Goal: Complete application form: Complete application form

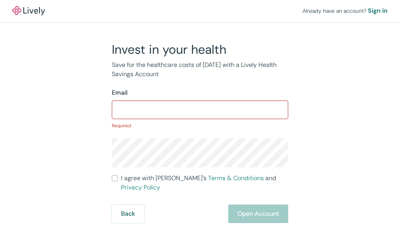
click at [194, 114] on input "Email" at bounding box center [200, 109] width 176 height 15
paste input "[EMAIL_ADDRESS][DOMAIN_NAME]"
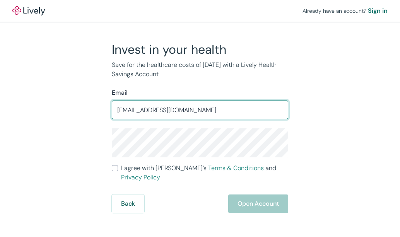
type input "[EMAIL_ADDRESS][DOMAIN_NAME]"
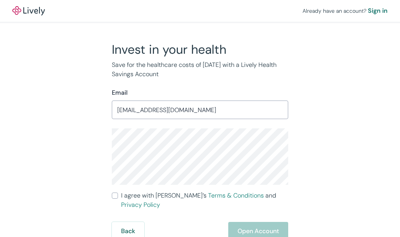
click at [113, 195] on input "I agree with Lively’s Terms & Conditions and Privacy Policy" at bounding box center [115, 196] width 6 height 6
checkbox input "true"
click at [256, 223] on button "Open Account" at bounding box center [258, 231] width 60 height 19
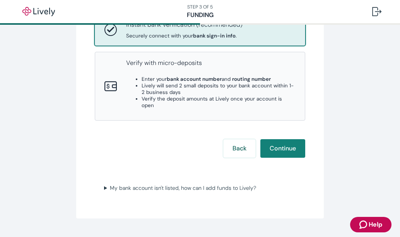
scroll to position [155, 0]
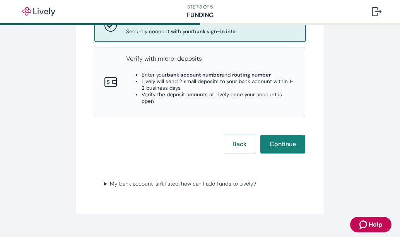
click at [249, 32] on div "Instant bank verification (recommended) Securely connect with your bank sign-in…" at bounding box center [210, 25] width 169 height 19
click at [278, 138] on button "Continue" at bounding box center [282, 144] width 45 height 19
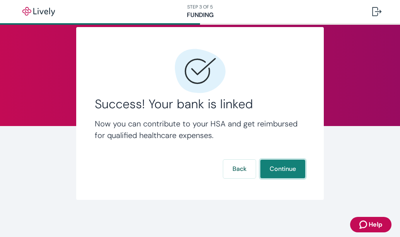
scroll to position [15, 0]
click at [275, 168] on button "Continue" at bounding box center [282, 169] width 45 height 19
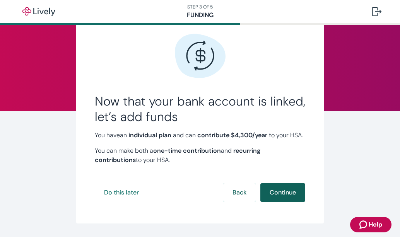
scroll to position [63, 0]
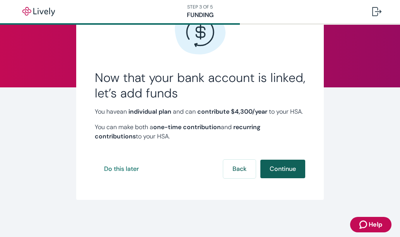
click at [285, 169] on button "Continue" at bounding box center [282, 169] width 45 height 19
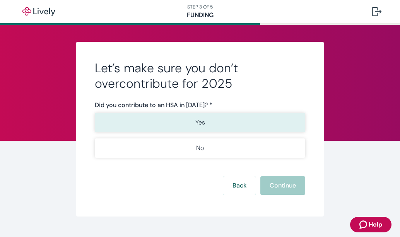
click at [194, 129] on button "Yes" at bounding box center [200, 122] width 210 height 19
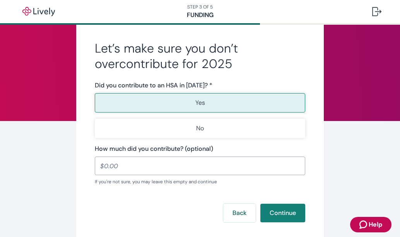
scroll to position [39, 0]
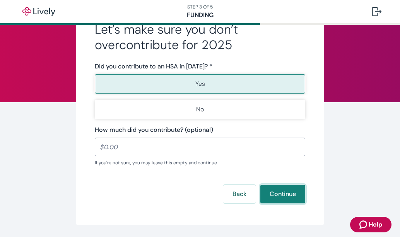
click at [277, 194] on button "Continue" at bounding box center [282, 194] width 45 height 19
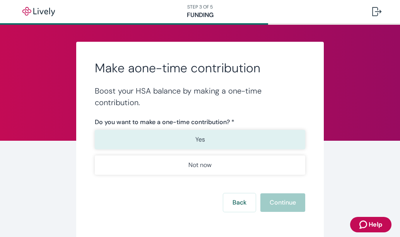
click at [174, 140] on button "Yes" at bounding box center [200, 139] width 210 height 19
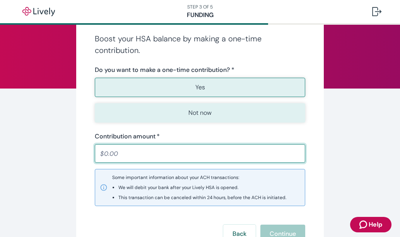
scroll to position [39, 0]
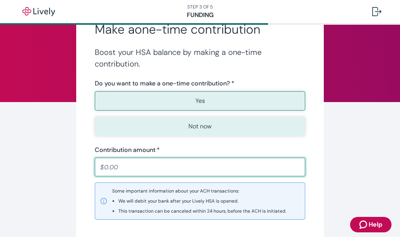
click at [193, 126] on p "Not now" at bounding box center [199, 126] width 23 height 9
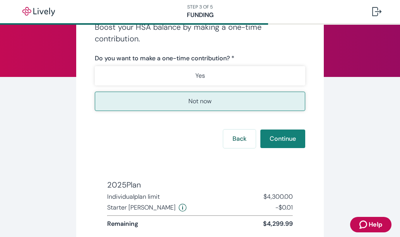
scroll to position [77, 0]
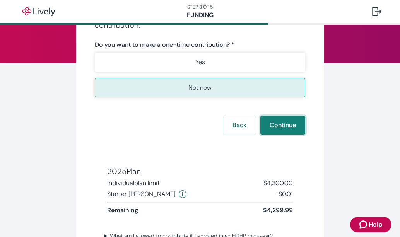
click at [270, 125] on button "Continue" at bounding box center [282, 125] width 45 height 19
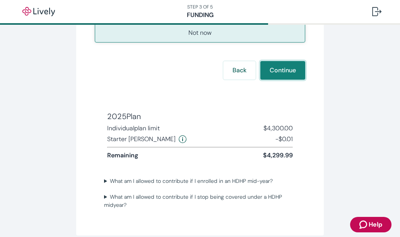
scroll to position [155, 0]
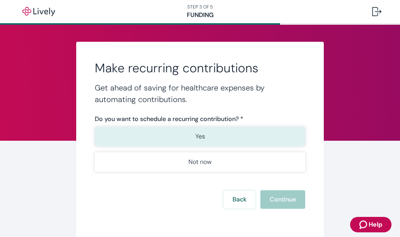
click at [183, 143] on button "Yes" at bounding box center [200, 136] width 210 height 19
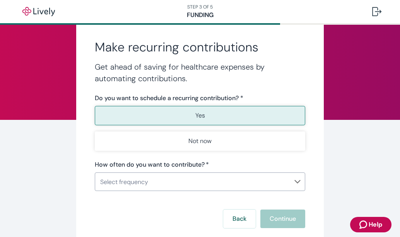
scroll to position [39, 0]
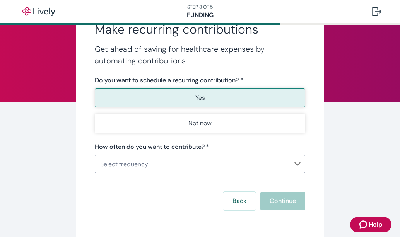
click at [200, 159] on body "STEP 3 OF 5 Funding Make recurring contributions Get ahead of saving for health…" at bounding box center [200, 118] width 400 height 237
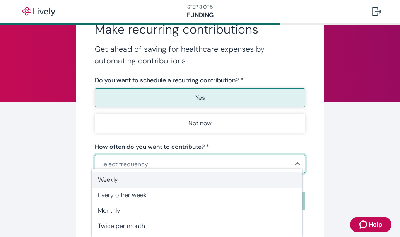
click at [115, 180] on span "Weekly" at bounding box center [197, 179] width 198 height 9
type input "Weekly"
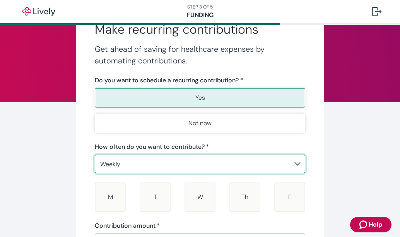
scroll to position [77, 0]
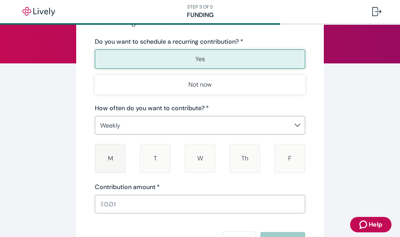
click at [99, 158] on div "M [DATE]" at bounding box center [110, 158] width 31 height 29
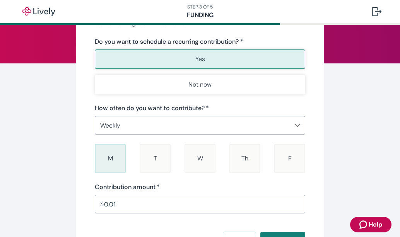
scroll to position [116, 0]
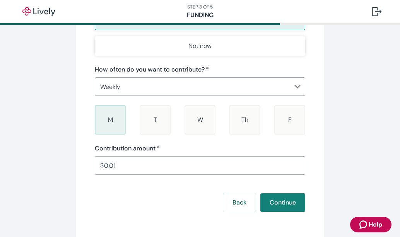
click at [108, 116] on span "M" at bounding box center [110, 120] width 5 height 8
click at [164, 121] on div "T [DATE]" at bounding box center [155, 119] width 31 height 29
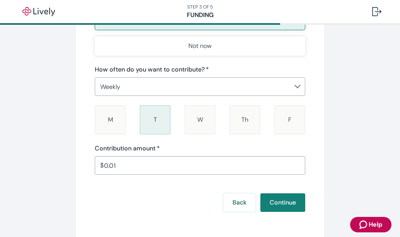
click at [180, 122] on div "M [DATE] T [DATE] W [DATE] Th [DATE] F [DATE]" at bounding box center [199, 120] width 213 height 32
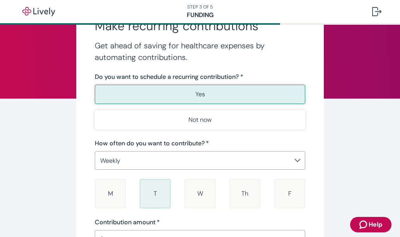
scroll to position [39, 0]
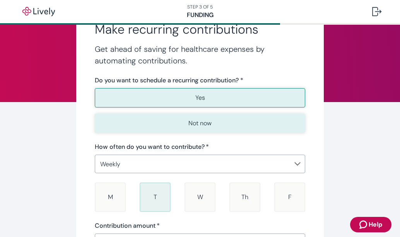
click at [190, 121] on p "Not now" at bounding box center [199, 123] width 23 height 9
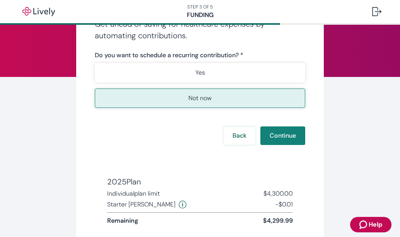
scroll to position [77, 0]
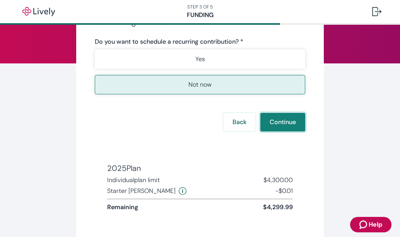
click at [272, 123] on button "Continue" at bounding box center [282, 122] width 45 height 19
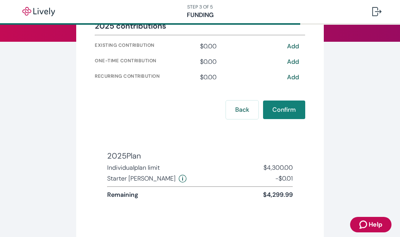
scroll to position [99, 0]
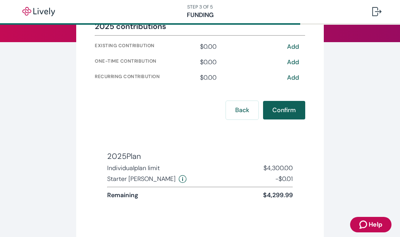
click at [276, 109] on button "Confirm" at bounding box center [284, 110] width 42 height 19
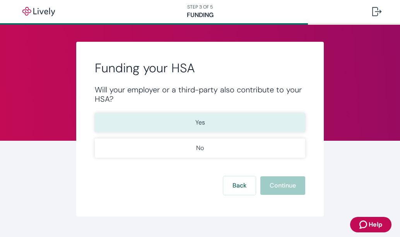
click at [197, 123] on p "Yes" at bounding box center [200, 122] width 10 height 9
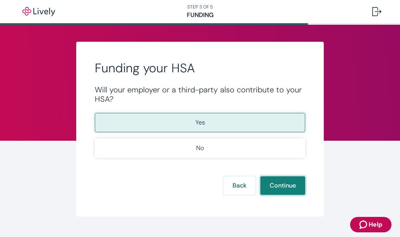
click at [274, 185] on button "Continue" at bounding box center [282, 185] width 45 height 19
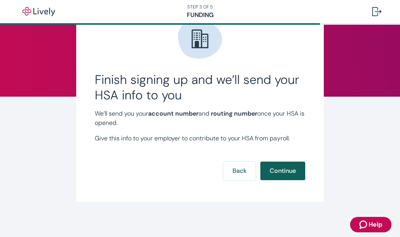
scroll to position [46, 0]
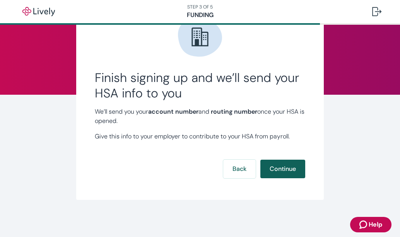
click at [278, 173] on button "Continue" at bounding box center [282, 169] width 45 height 19
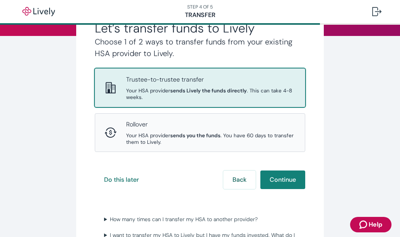
scroll to position [116, 0]
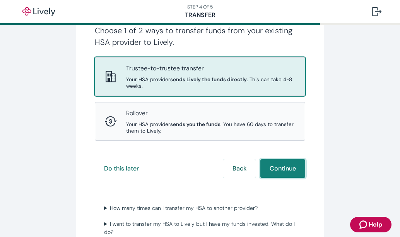
click at [286, 172] on button "Continue" at bounding box center [282, 168] width 45 height 19
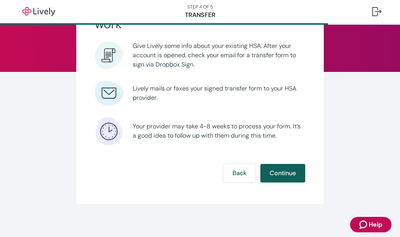
scroll to position [73, 0]
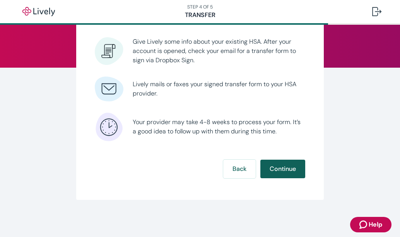
click at [283, 167] on button "Continue" at bounding box center [282, 169] width 45 height 19
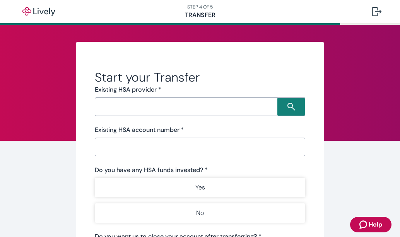
click at [120, 109] on input "Search input" at bounding box center [187, 106] width 180 height 11
click at [76, 125] on div "Start your Transfer Existing HSA provider * ​ Existing HSA account number   * ​…" at bounding box center [199, 211] width 247 height 339
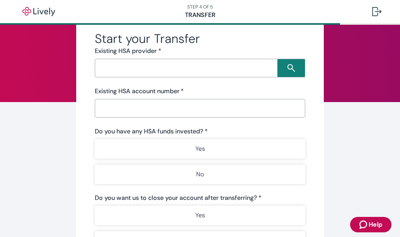
click at [121, 111] on input "Existing HSA account number   *" at bounding box center [200, 108] width 210 height 15
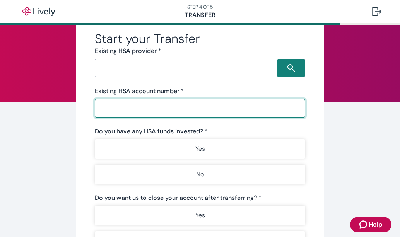
paste input "16500156327419"
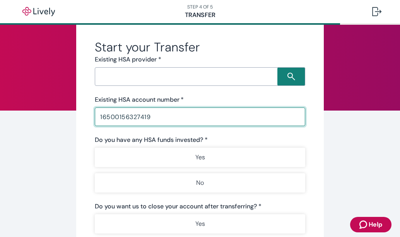
scroll to position [116, 0]
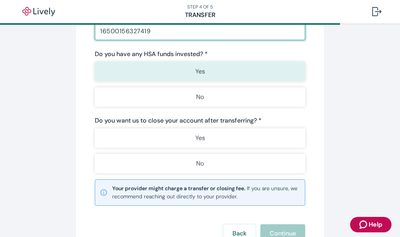
type input "16500156327419"
click at [195, 75] on p "Yes" at bounding box center [200, 71] width 10 height 9
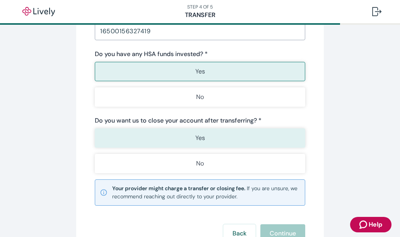
click at [198, 135] on p "Yes" at bounding box center [200, 137] width 10 height 9
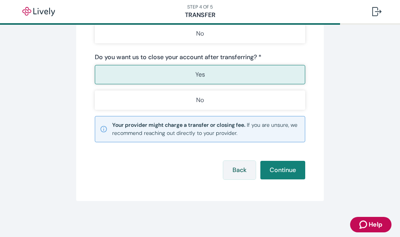
scroll to position [181, 0]
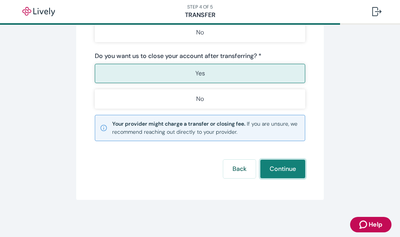
click at [270, 165] on button "Continue" at bounding box center [282, 169] width 45 height 19
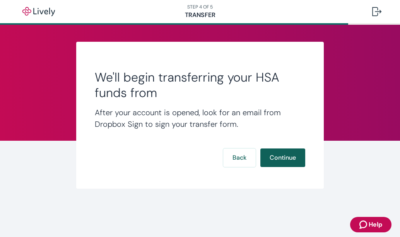
click at [278, 159] on button "Continue" at bounding box center [282, 157] width 45 height 19
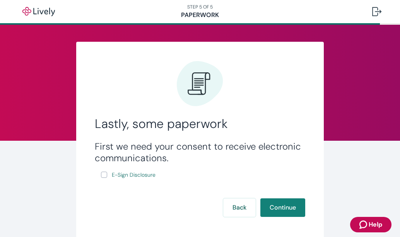
click at [103, 174] on input "E-Sign Disclosure" at bounding box center [104, 175] width 6 height 6
checkbox input "true"
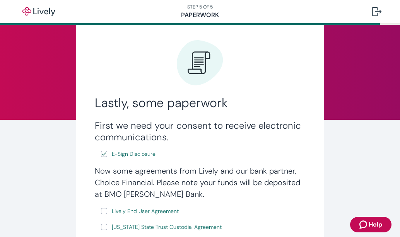
scroll to position [39, 0]
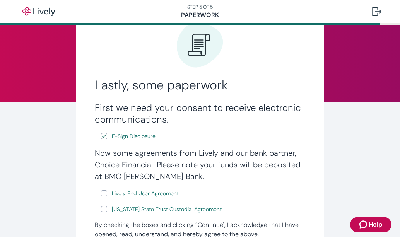
click at [102, 191] on input "Lively End User Agreement" at bounding box center [104, 193] width 6 height 6
checkbox input "true"
click at [101, 207] on input "[US_STATE] State Trust Custodial Agreement" at bounding box center [104, 209] width 6 height 6
checkbox input "true"
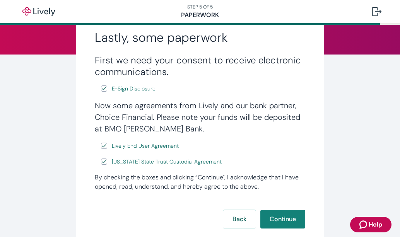
scroll to position [136, 0]
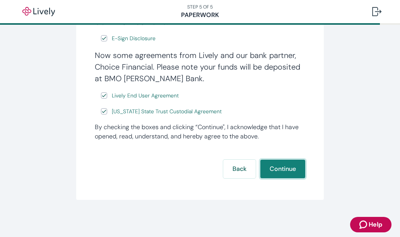
click at [278, 173] on button "Continue" at bounding box center [282, 169] width 45 height 19
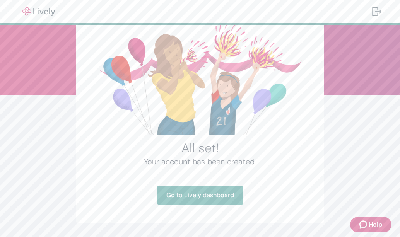
scroll to position [69, 0]
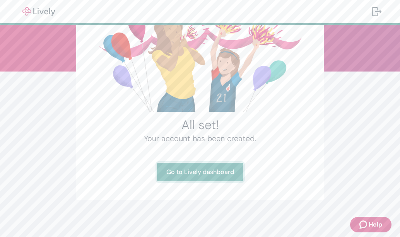
click at [173, 169] on link "Go to Lively dashboard" at bounding box center [200, 172] width 86 height 19
